Goal: Contribute content: Contribute content

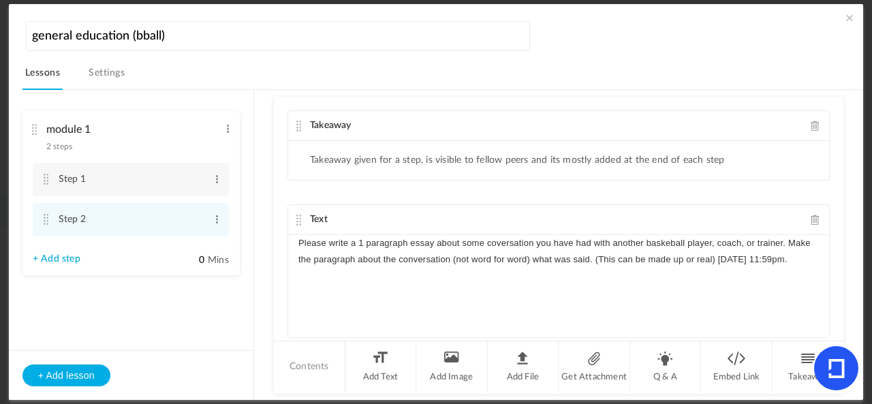
scroll to position [22, 0]
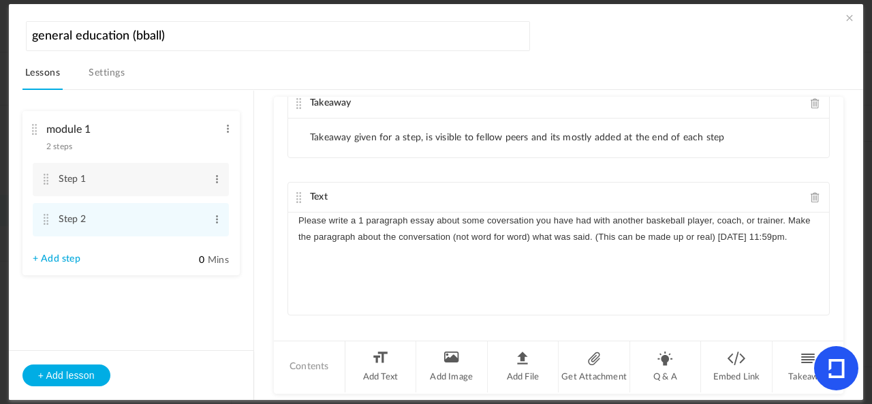
click at [354, 132] on li "Takeaway given for a step, is visible to fellow peers and its mostly added at t…" at bounding box center [517, 138] width 415 height 12
click at [437, 136] on li "Takeaway given for a step, is visible to fellow peers and its mostly added at t…" at bounding box center [517, 138] width 415 height 12
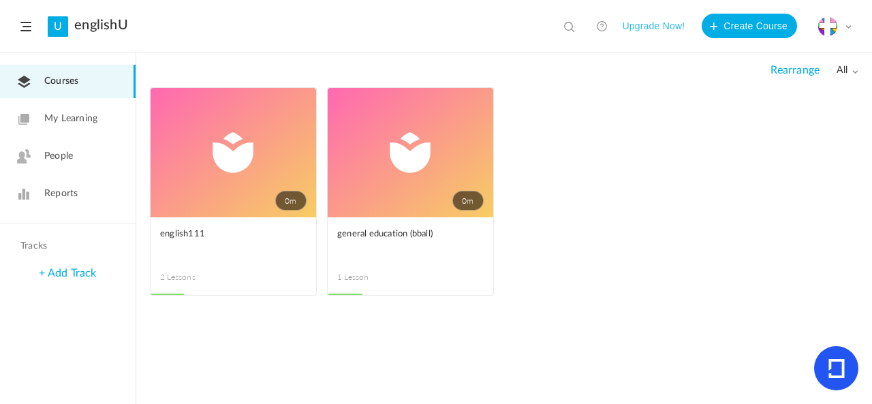
click at [106, 107] on link "My Learning" at bounding box center [68, 118] width 136 height 33
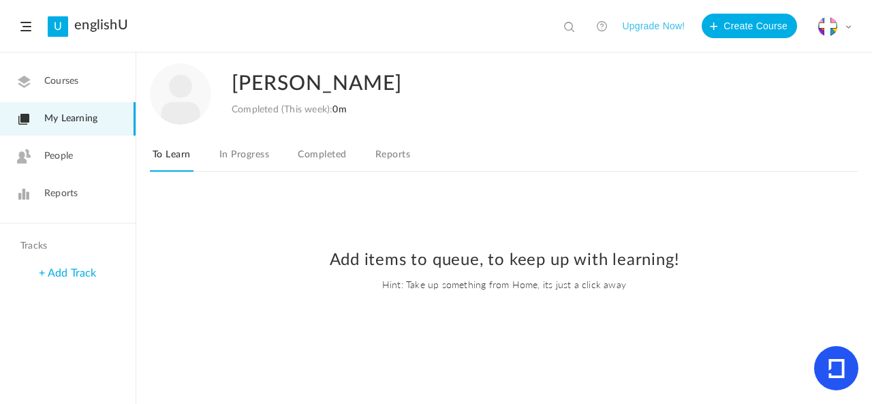
click at [236, 159] on link "In Progress" at bounding box center [244, 159] width 55 height 26
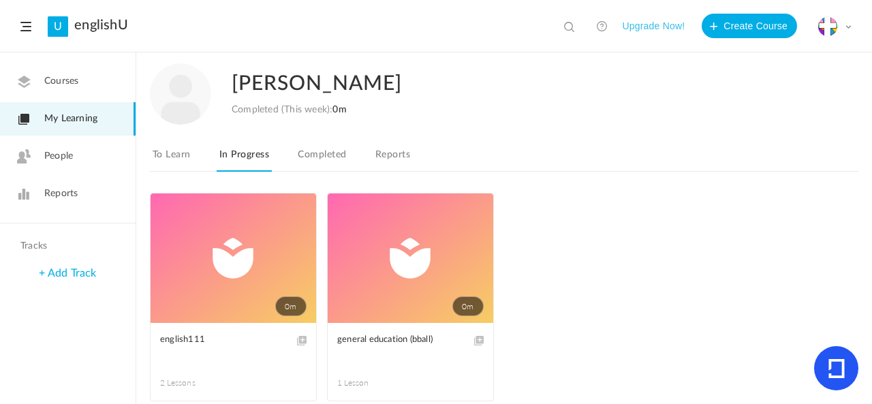
click at [330, 154] on link "Completed" at bounding box center [322, 159] width 54 height 26
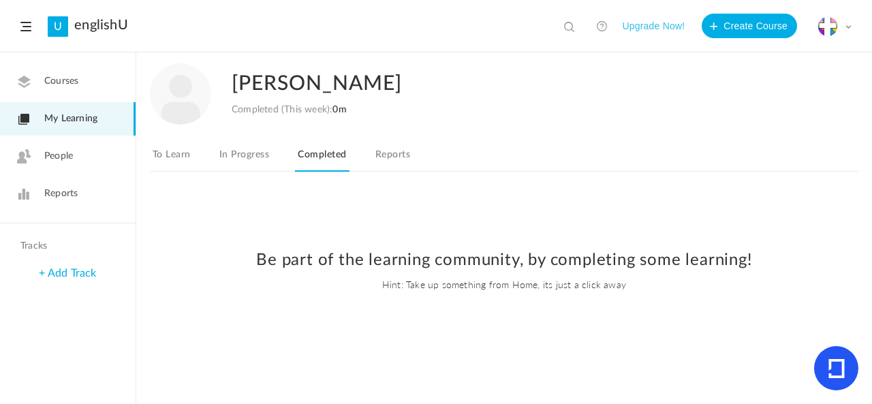
click at [386, 154] on link "Reports" at bounding box center [393, 159] width 40 height 26
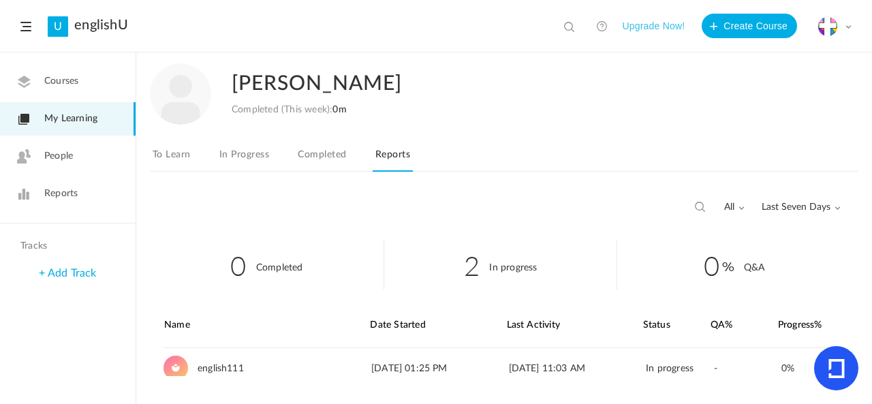
click at [132, 159] on link "People" at bounding box center [68, 156] width 136 height 33
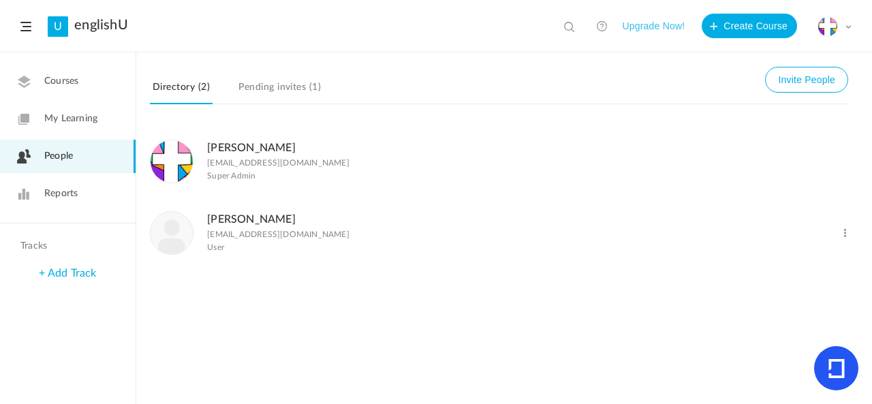
click at [96, 190] on link "Reports" at bounding box center [68, 193] width 136 height 33
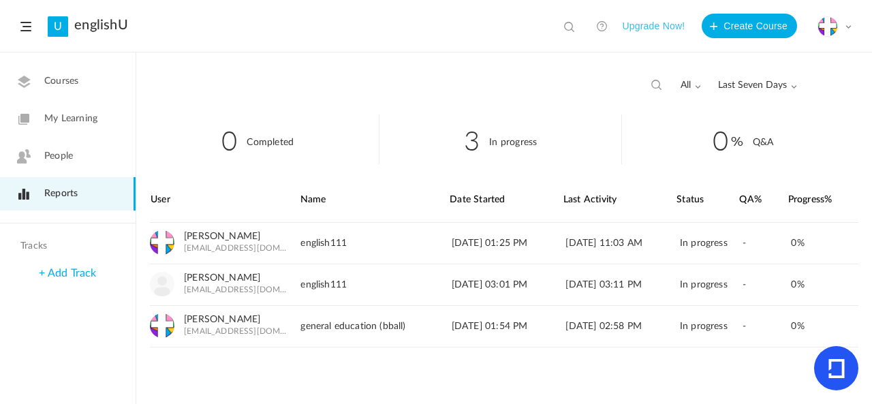
click at [37, 80] on link "Courses" at bounding box center [68, 81] width 136 height 33
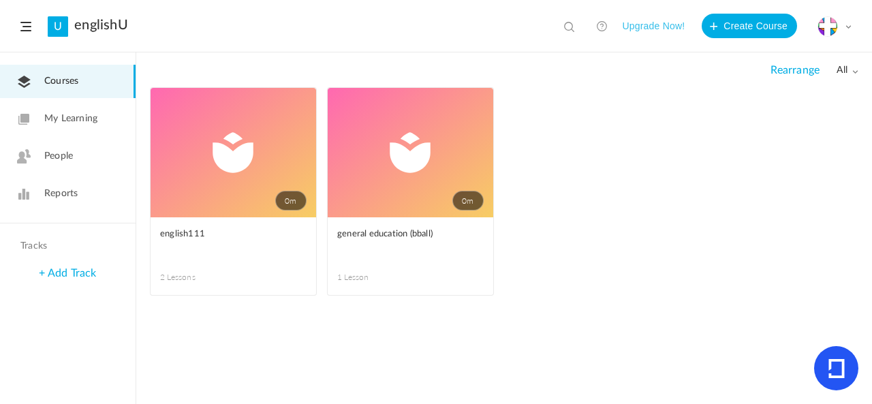
click at [278, 189] on link "0m" at bounding box center [234, 152] width 166 height 129
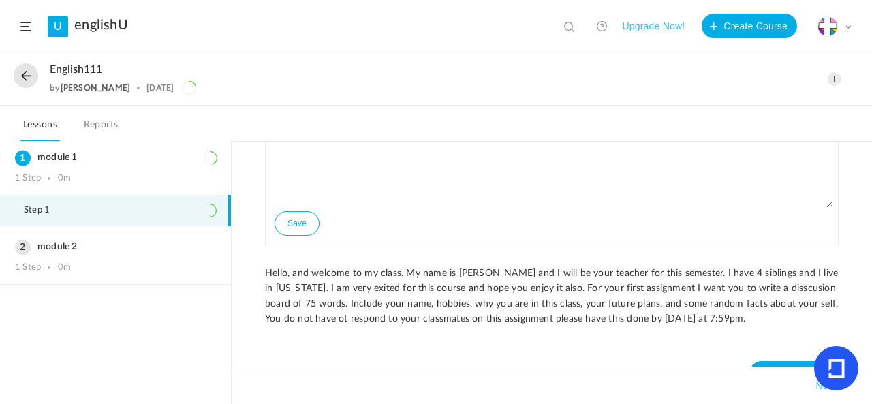
scroll to position [113, 0]
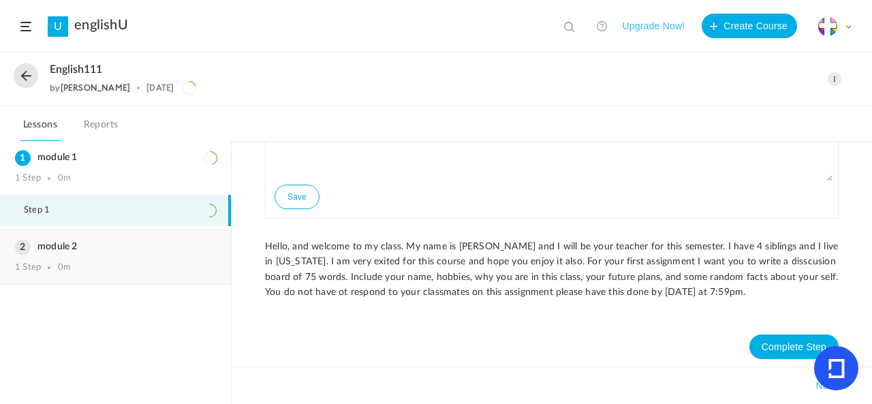
click at [161, 251] on h3 "module 2" at bounding box center [115, 247] width 201 height 12
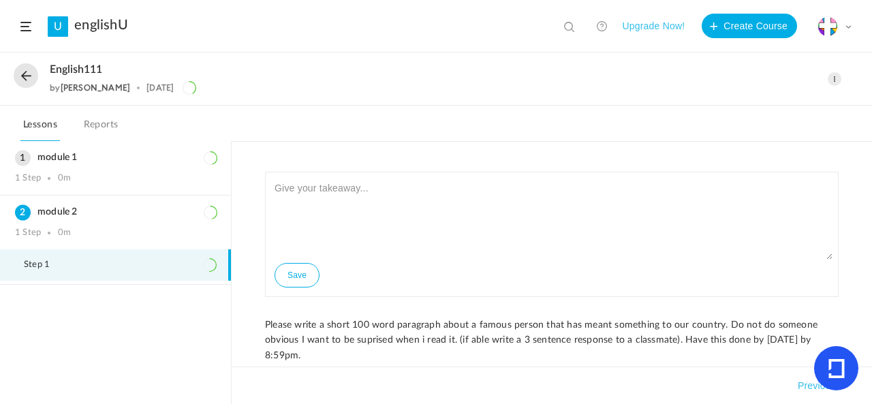
click at [25, 78] on button at bounding box center [26, 75] width 25 height 25
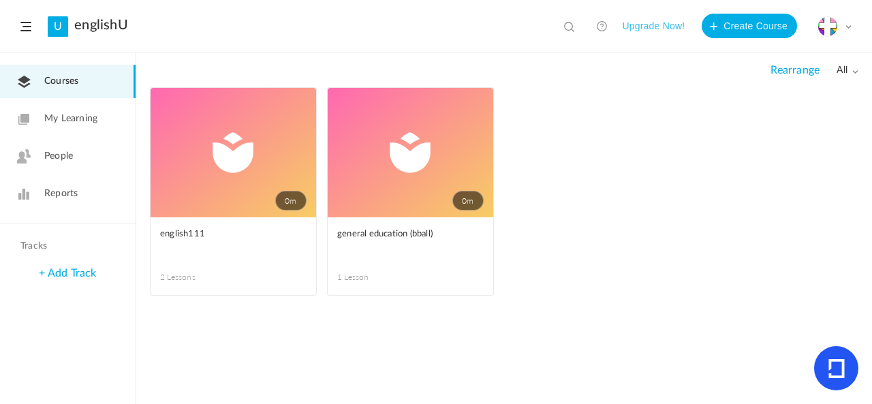
click at [395, 172] on link "0m" at bounding box center [411, 152] width 166 height 129
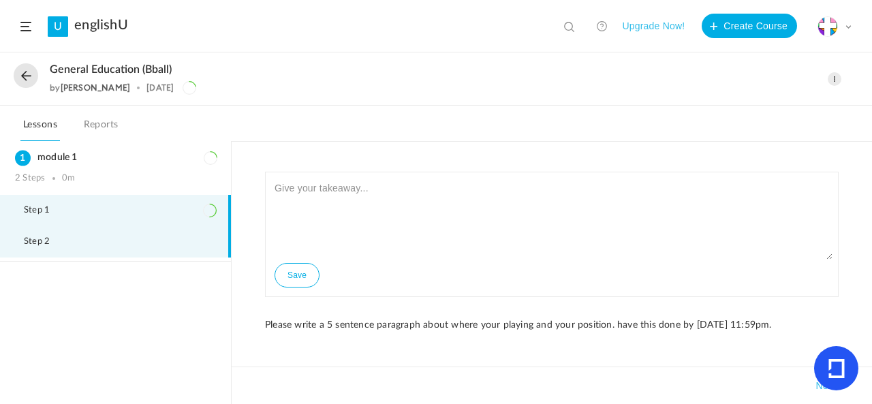
click at [187, 245] on li "Step 2" at bounding box center [115, 241] width 231 height 31
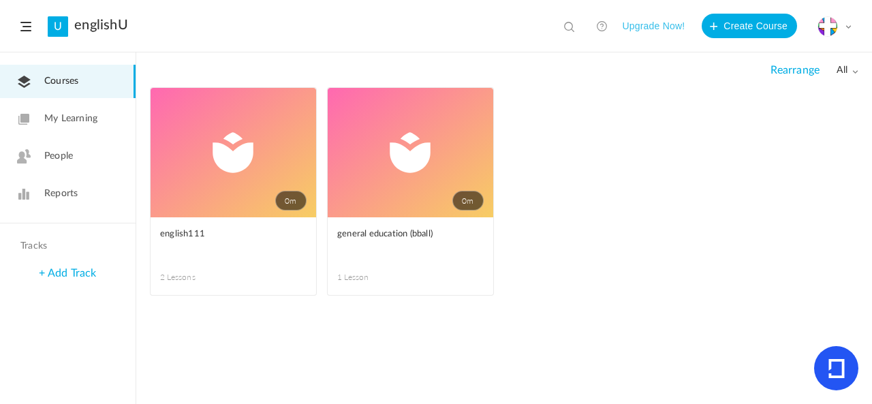
click at [229, 166] on link "0m" at bounding box center [234, 152] width 166 height 129
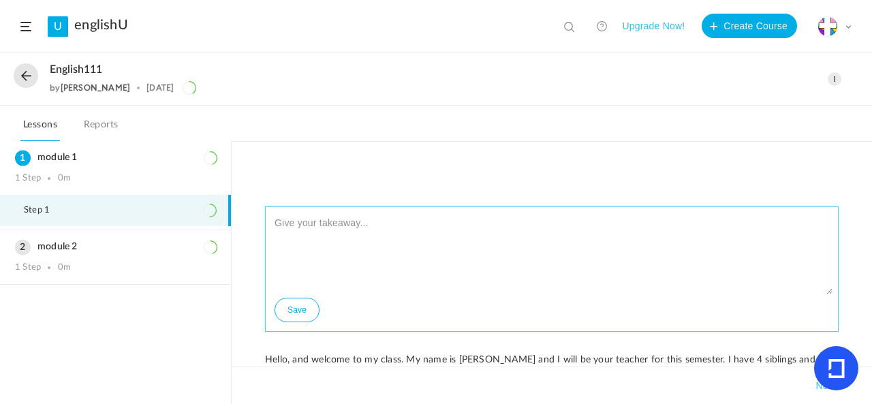
paste textarea "Hello everyone, my name is [PERSON_NAME]. Some of my favorite hobbies are baske…"
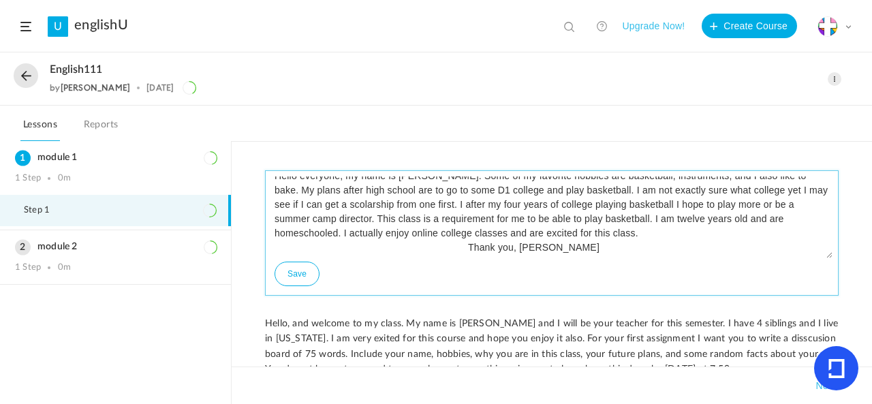
scroll to position [45, 0]
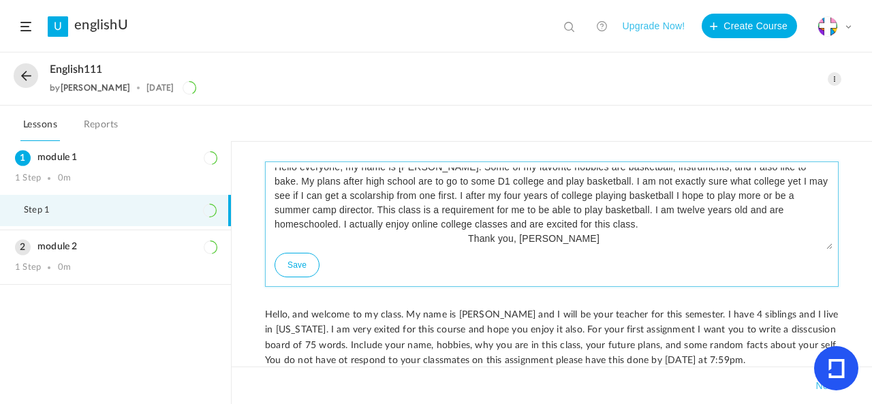
type textarea "Hello everyone, my name is [PERSON_NAME]. Some of my favorite hobbies are baske…"
click at [286, 262] on button "Save" at bounding box center [297, 265] width 45 height 25
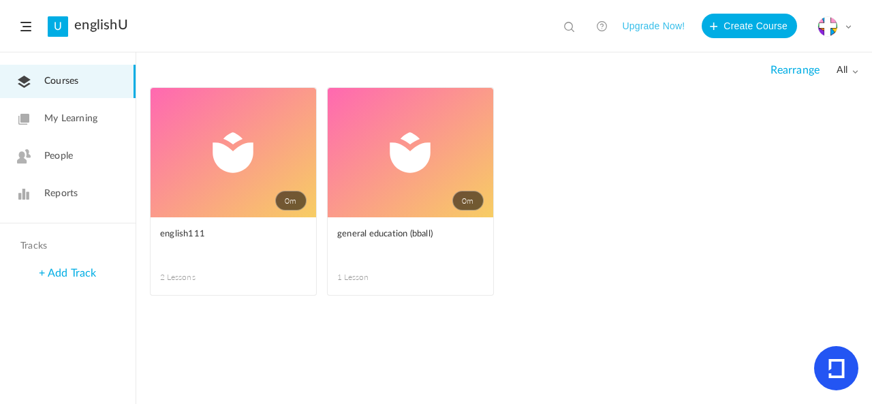
click at [249, 140] on link "0m" at bounding box center [234, 152] width 166 height 129
click at [111, 106] on link "My Learning" at bounding box center [68, 118] width 136 height 33
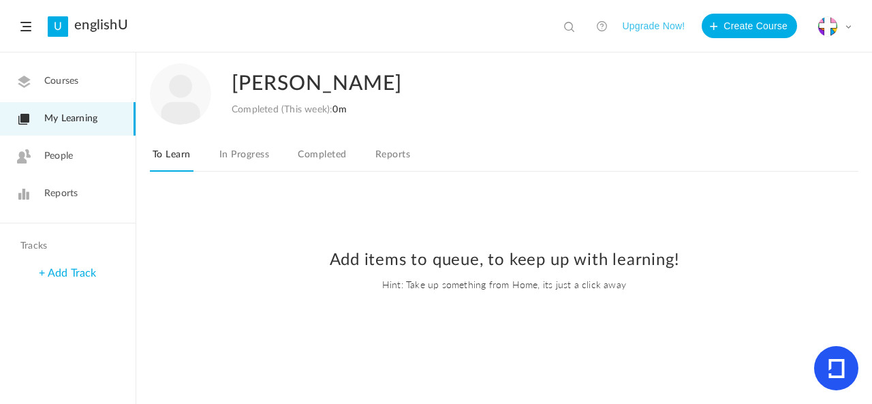
click at [312, 157] on link "Completed" at bounding box center [322, 159] width 54 height 26
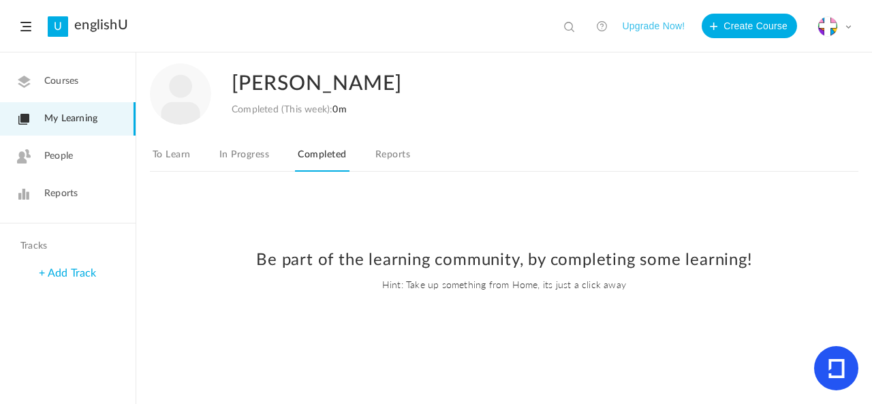
click at [267, 153] on link "In Progress" at bounding box center [244, 159] width 55 height 26
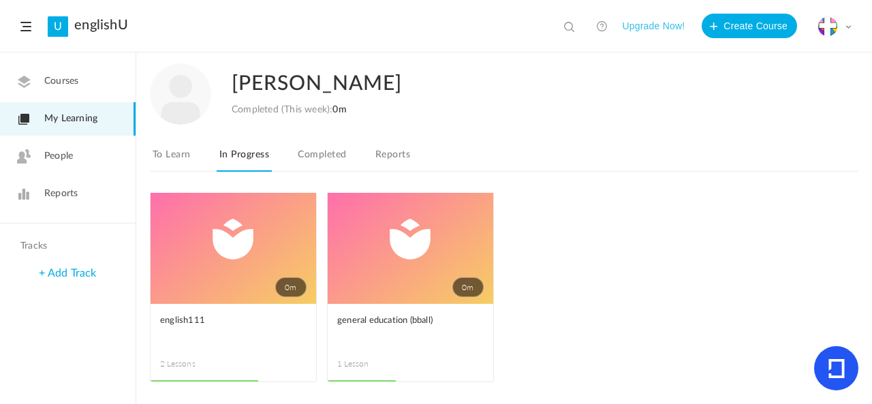
scroll to position [23, 0]
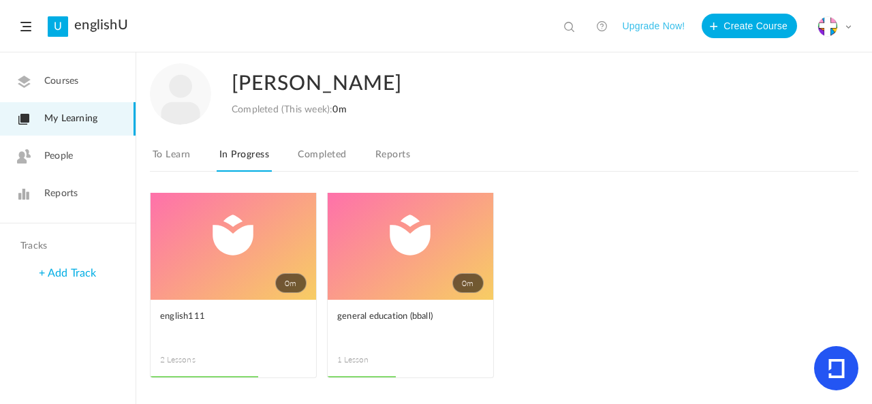
click at [101, 159] on link "People" at bounding box center [68, 156] width 136 height 33
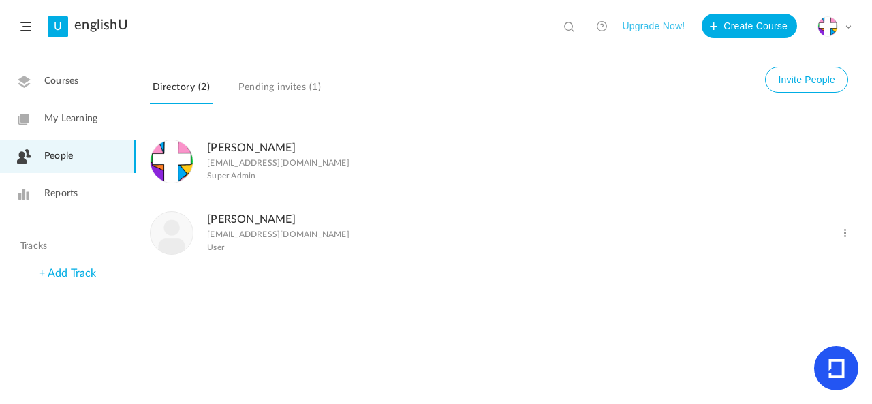
click at [87, 77] on link "Courses" at bounding box center [68, 81] width 136 height 33
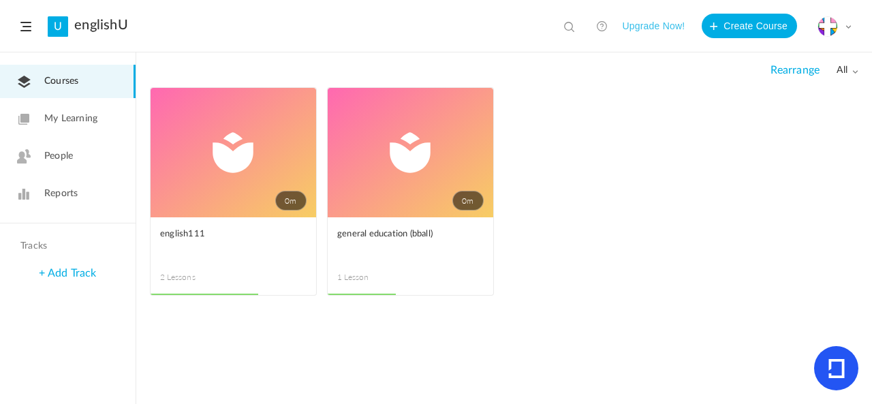
click at [0, 0] on span at bounding box center [0, 0] width 0 height 0
click at [0, 0] on link "Edit" at bounding box center [0, 0] width 0 height 0
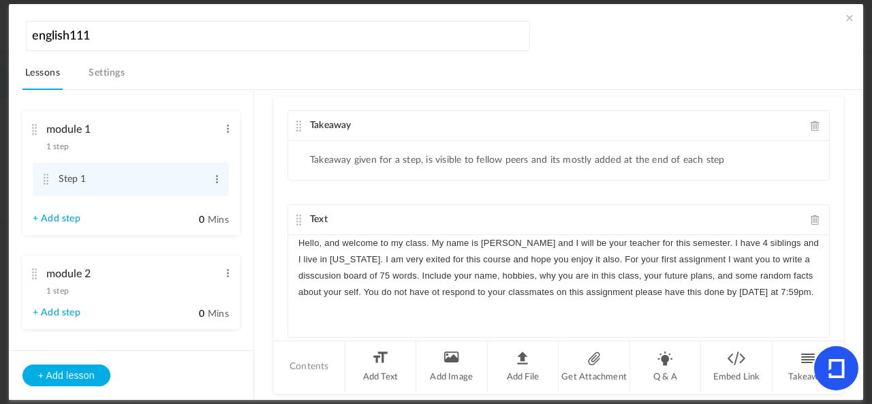
scroll to position [20, 0]
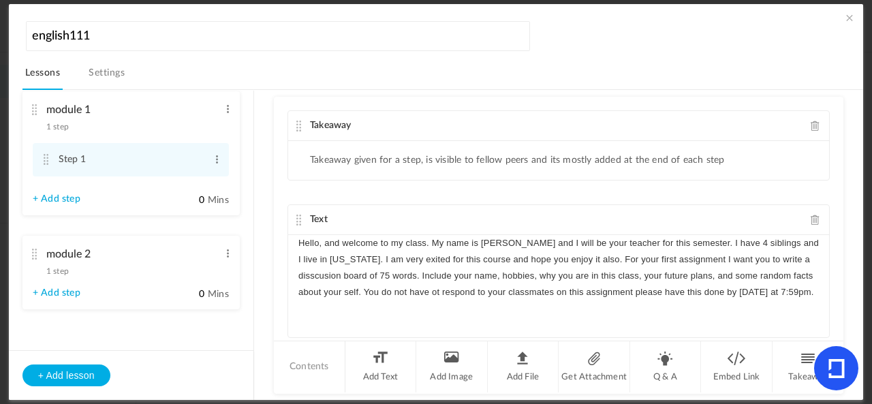
click at [92, 277] on div "module 2 1 step Edit Delete" at bounding box center [126, 259] width 187 height 36
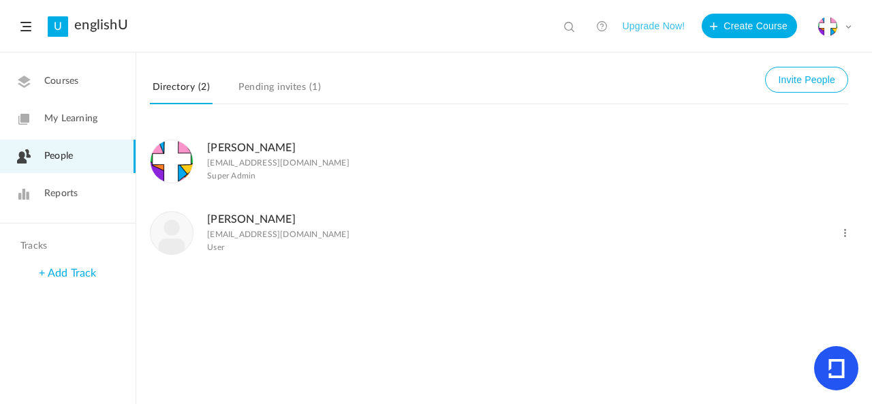
click at [114, 69] on link "Courses" at bounding box center [68, 81] width 136 height 33
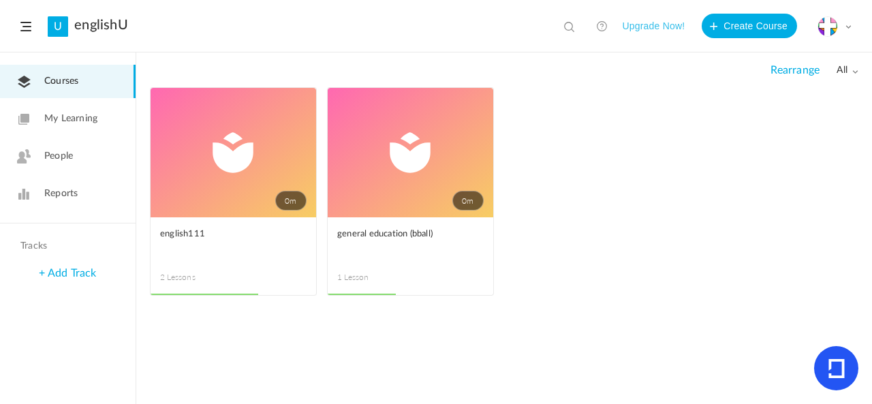
click at [381, 204] on link "0m" at bounding box center [411, 152] width 166 height 129
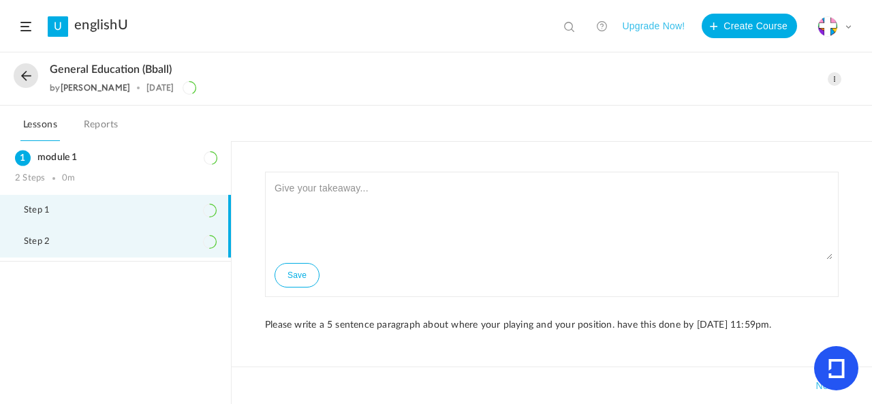
click at [143, 237] on li "Step 2" at bounding box center [115, 241] width 231 height 31
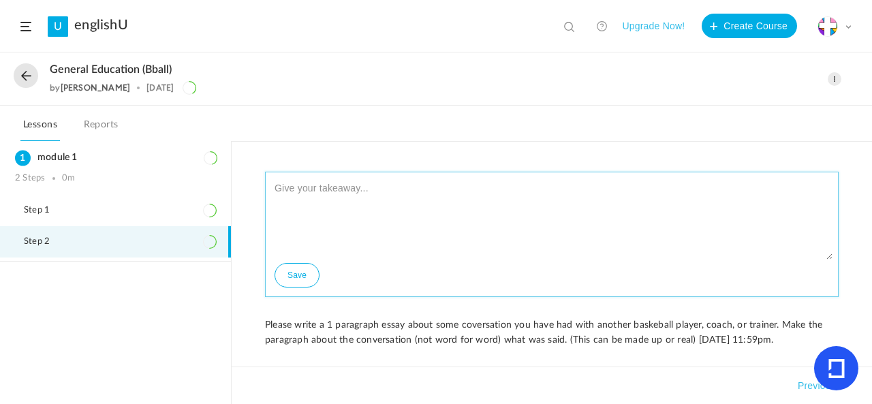
click at [564, 230] on textarea at bounding box center [551, 219] width 561 height 82
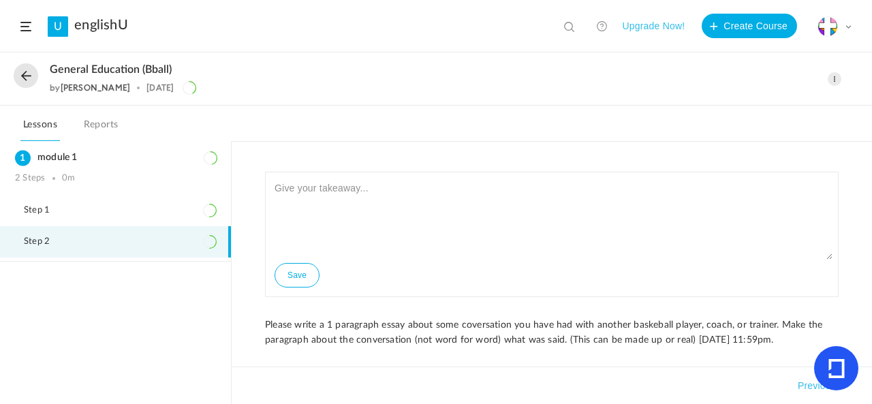
click at [828, 258] on div "Save" at bounding box center [552, 234] width 574 height 125
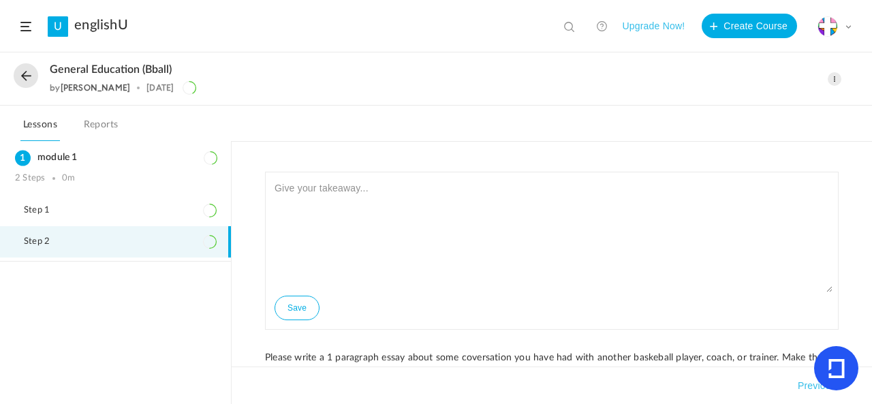
drag, startPoint x: 827, startPoint y: 255, endPoint x: 826, endPoint y: 288, distance: 32.7
click at [826, 288] on textarea at bounding box center [551, 235] width 561 height 114
click at [810, 216] on textarea at bounding box center [551, 235] width 561 height 114
type textarea "I"
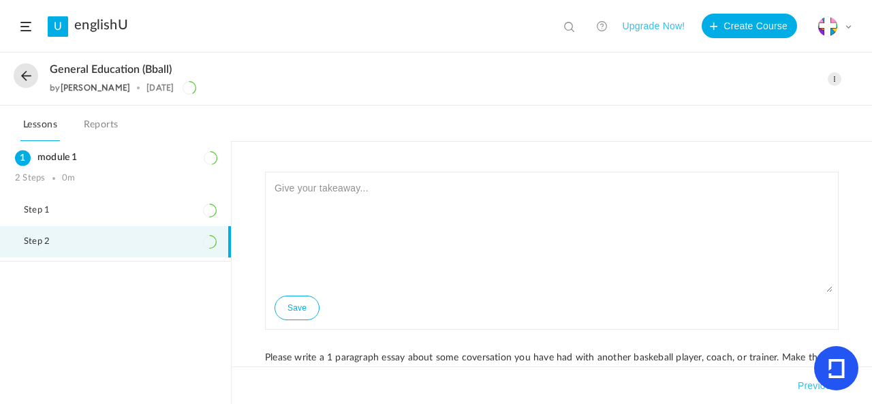
click at [98, 128] on link "Reports" at bounding box center [101, 129] width 40 height 26
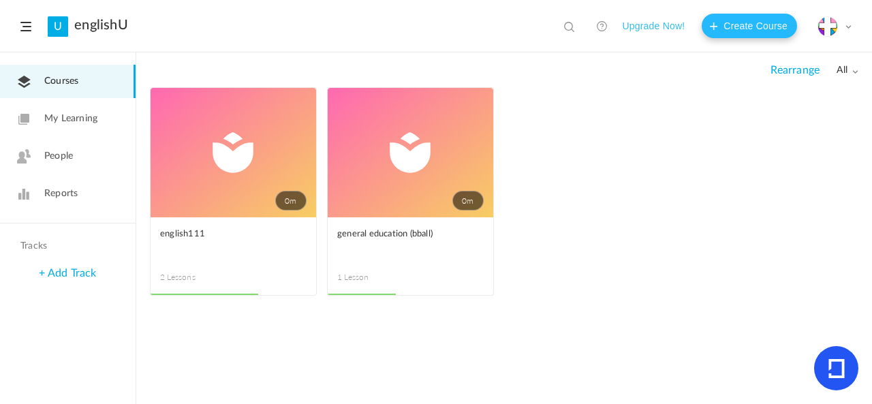
click at [739, 14] on button "Create Course" at bounding box center [749, 26] width 95 height 25
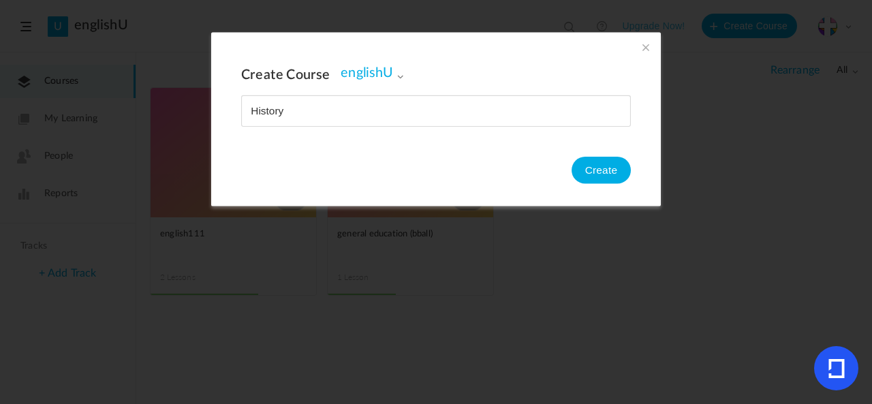
type input "History"
click at [609, 177] on button "Create" at bounding box center [601, 170] width 59 height 27
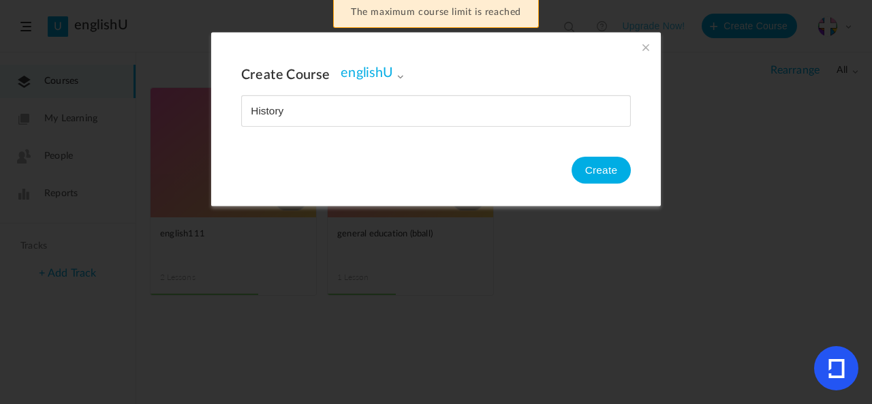
click at [647, 47] on span at bounding box center [645, 47] width 15 height 15
